Goal: Information Seeking & Learning: Learn about a topic

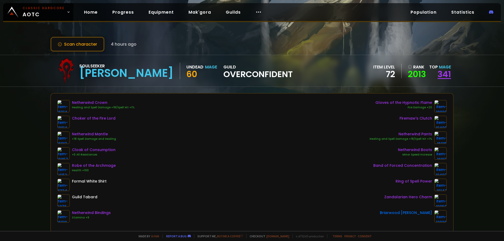
click at [441, 75] on link "341" at bounding box center [444, 74] width 13 height 12
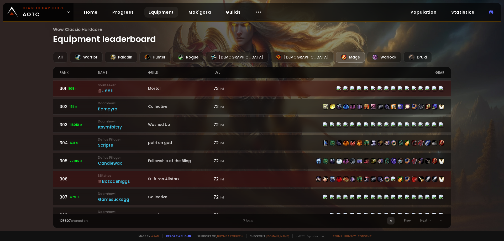
click at [391, 221] on icon at bounding box center [390, 220] width 1 height 1
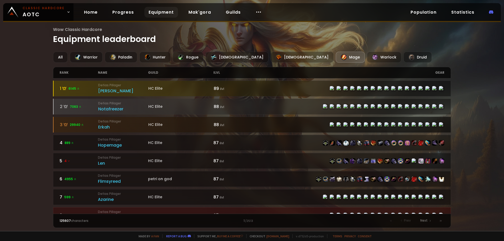
click at [78, 124] on span "29940" at bounding box center [77, 125] width 14 height 5
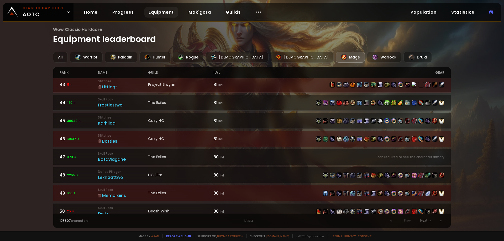
scroll to position [772, 0]
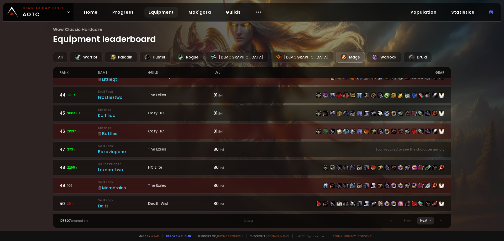
click at [423, 222] on span "Next" at bounding box center [423, 220] width 7 height 5
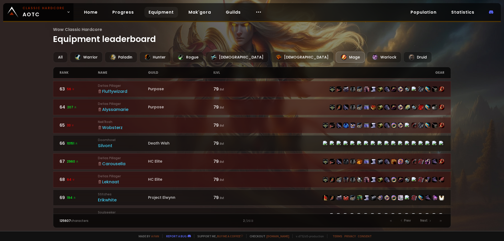
scroll to position [214, 0]
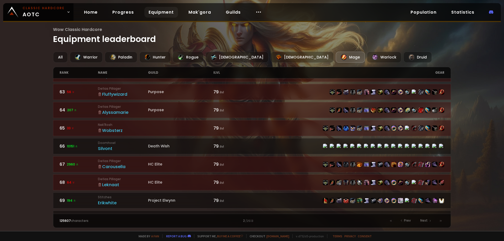
drag, startPoint x: 226, startPoint y: 137, endPoint x: 229, endPoint y: 134, distance: 3.9
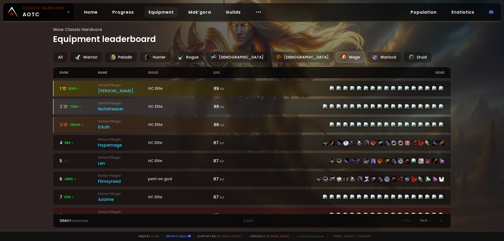
drag, startPoint x: 311, startPoint y: 43, endPoint x: 307, endPoint y: 45, distance: 4.1
